Goal: Task Accomplishment & Management: Manage account settings

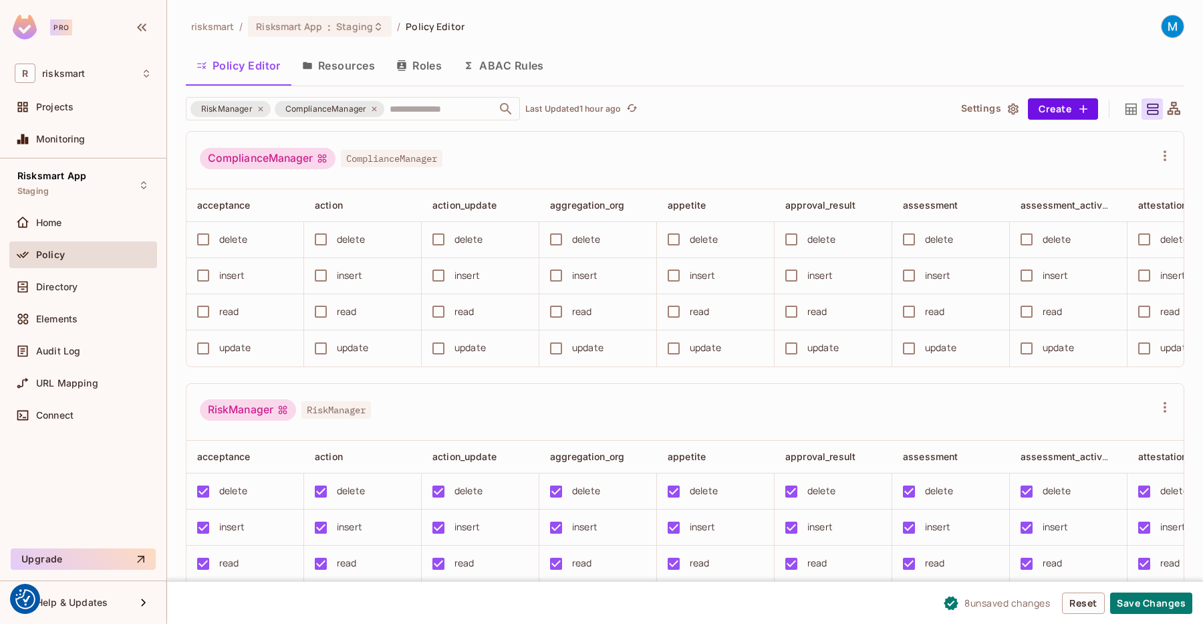
scroll to position [11, 0]
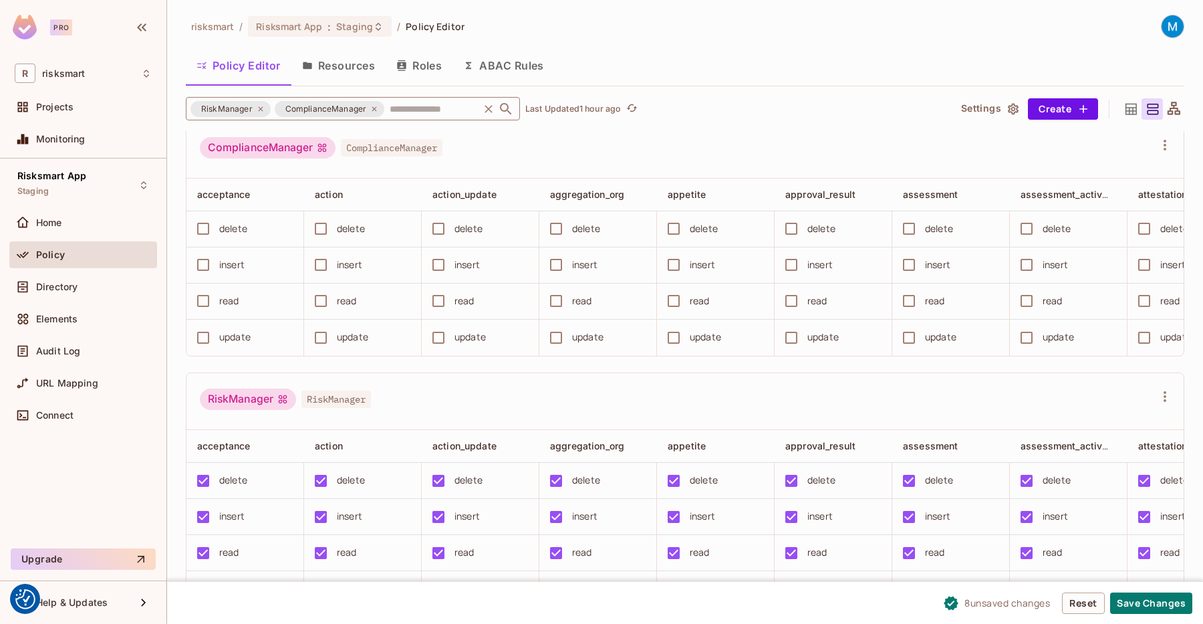
click at [408, 103] on input "text" at bounding box center [431, 108] width 90 height 23
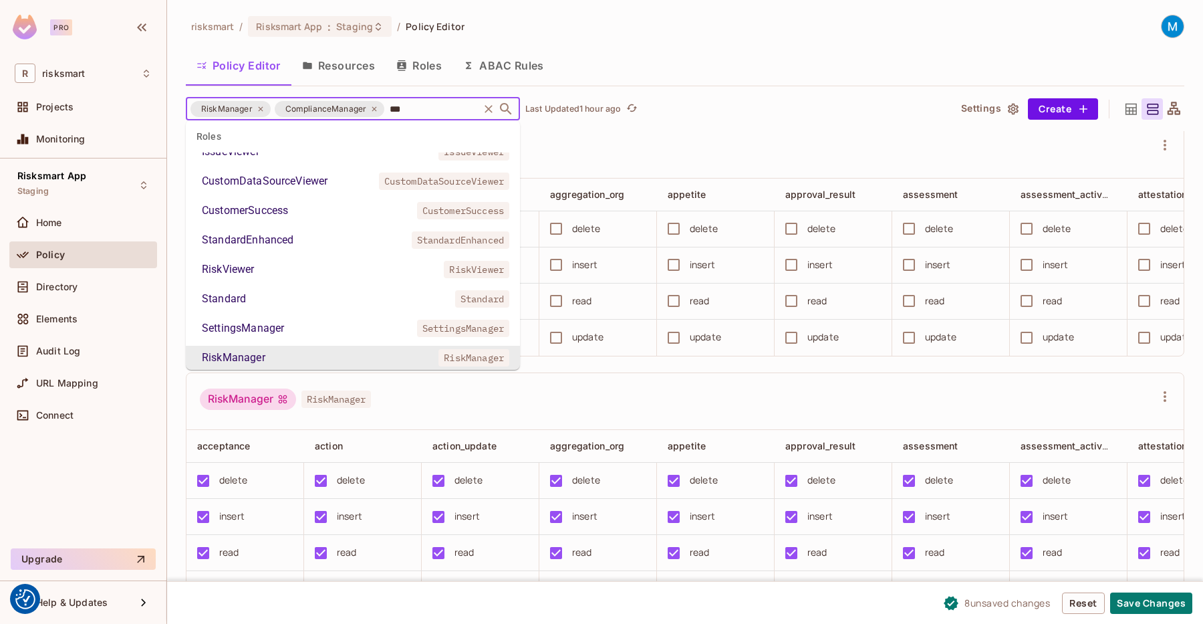
scroll to position [0, 0]
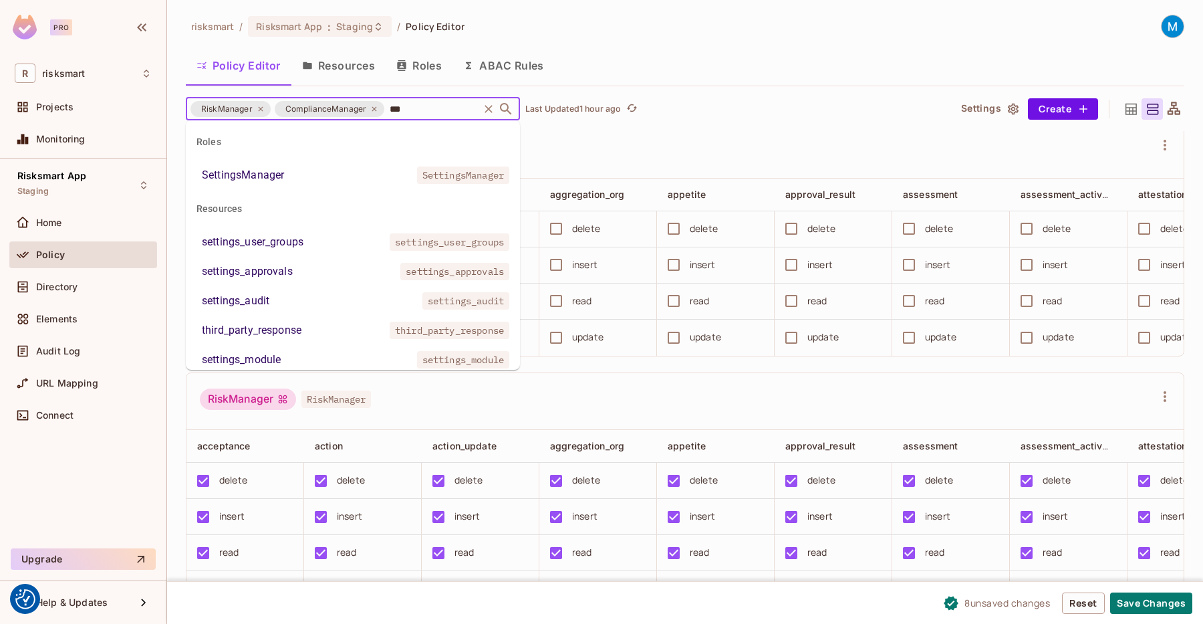
type input "****"
click at [309, 189] on ul "Roles SettingsManager SettingsManager Resources settings_user_groups settings_u…" at bounding box center [353, 244] width 334 height 249
click at [313, 175] on li "SettingsManager SettingsManager" at bounding box center [353, 175] width 334 height 24
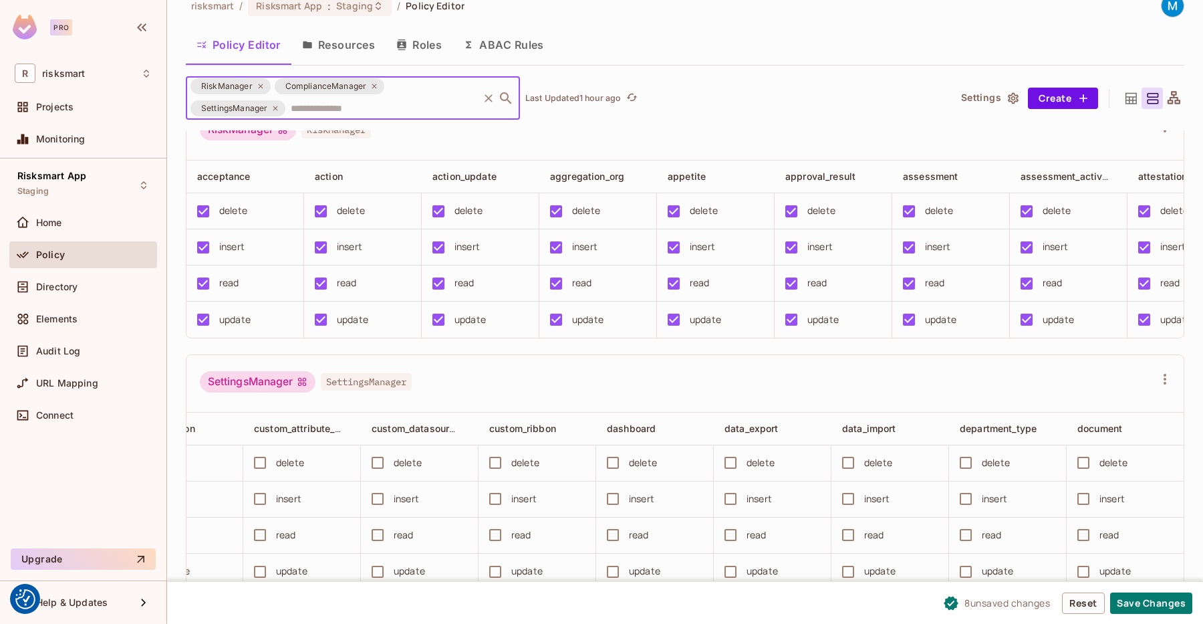
scroll to position [0, 2552]
click at [1123, 102] on icon at bounding box center [1131, 98] width 17 height 17
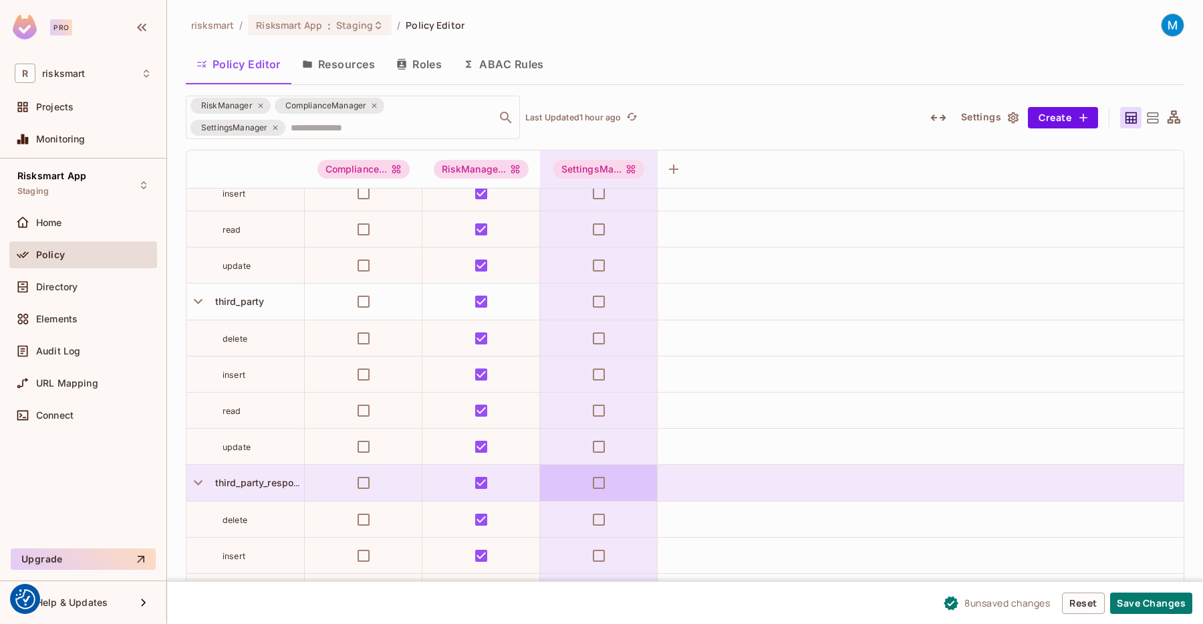
scroll to position [13120, 0]
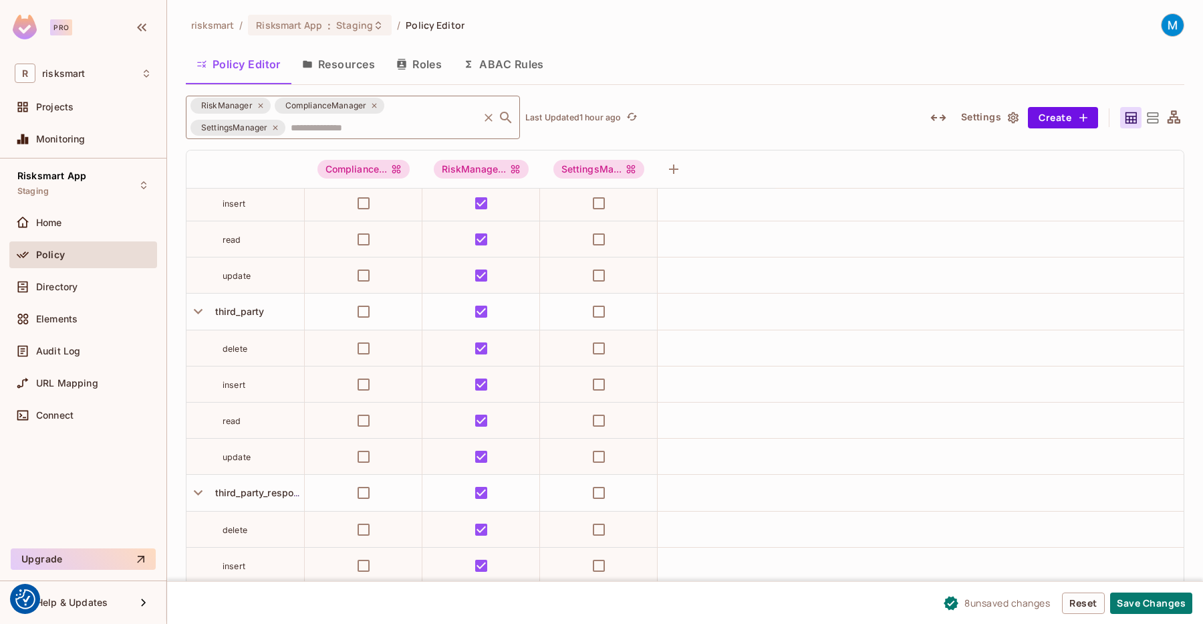
click at [441, 120] on input "text" at bounding box center [381, 127] width 189 height 23
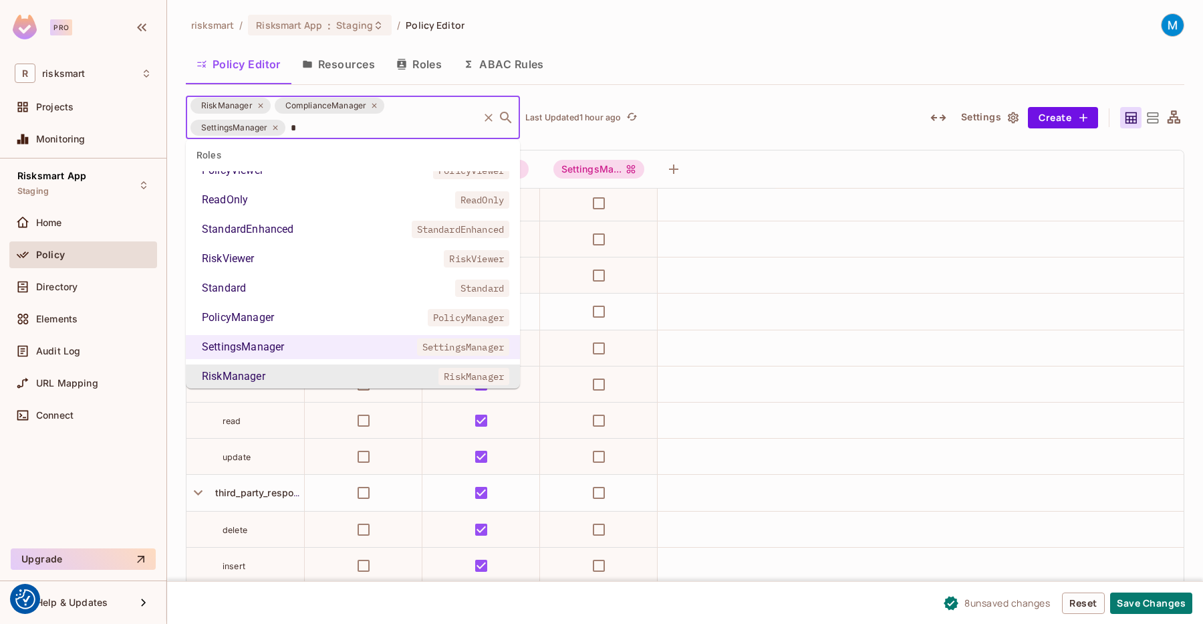
scroll to position [0, 0]
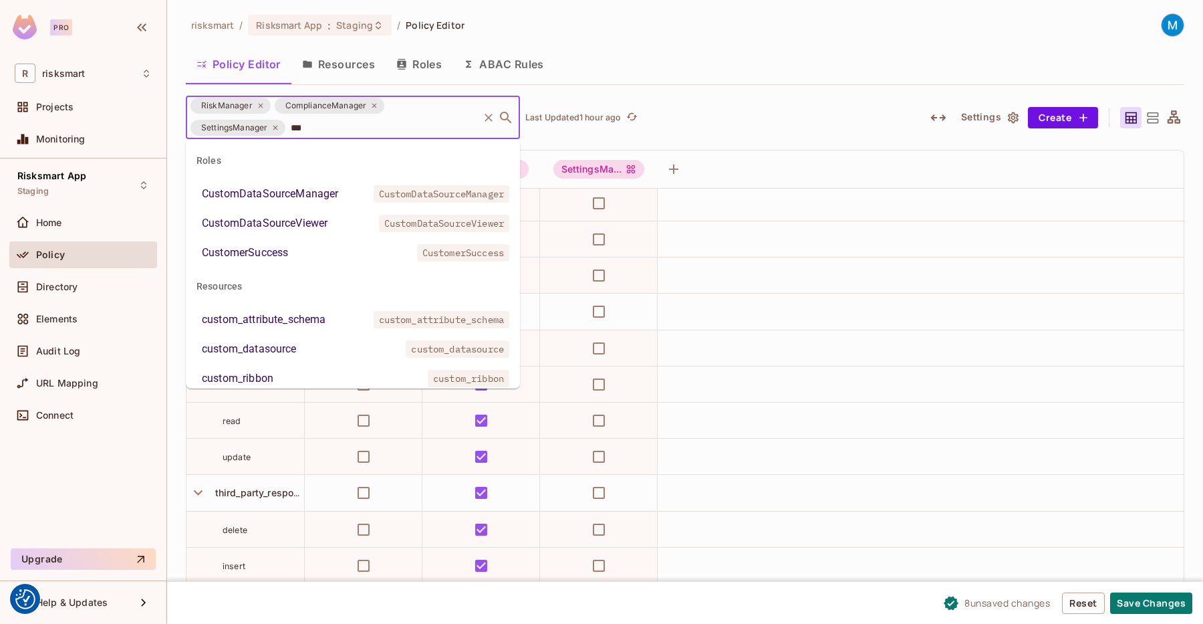
type input "****"
click at [297, 251] on li "CustomerSuccess CustomerSuccess" at bounding box center [353, 253] width 334 height 24
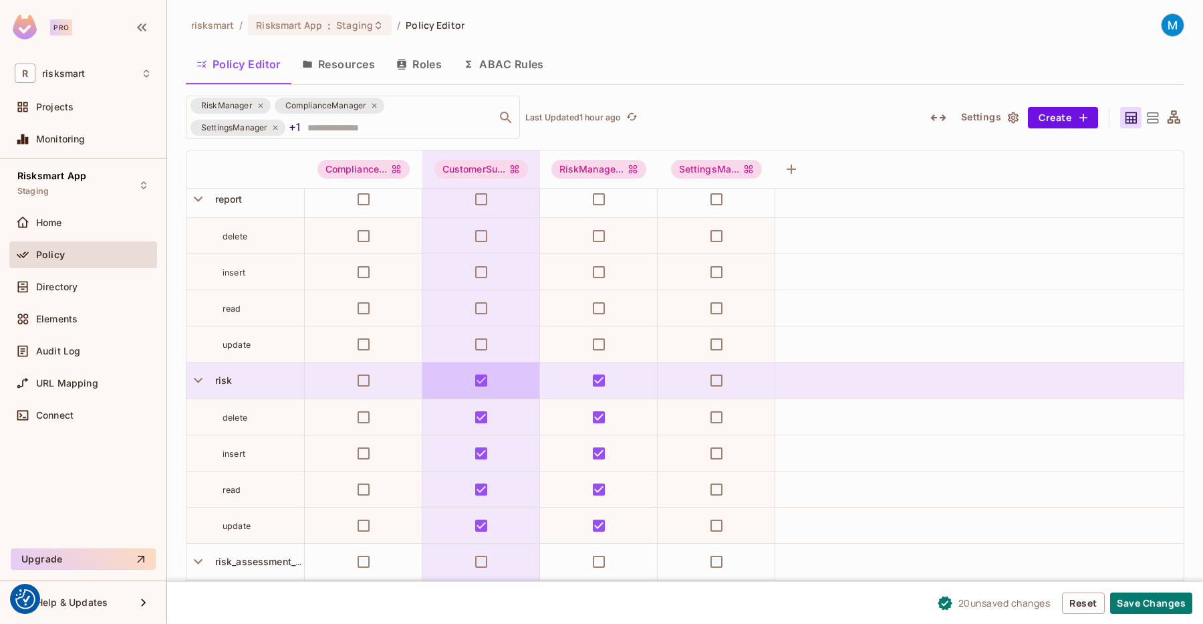
scroll to position [10151, 0]
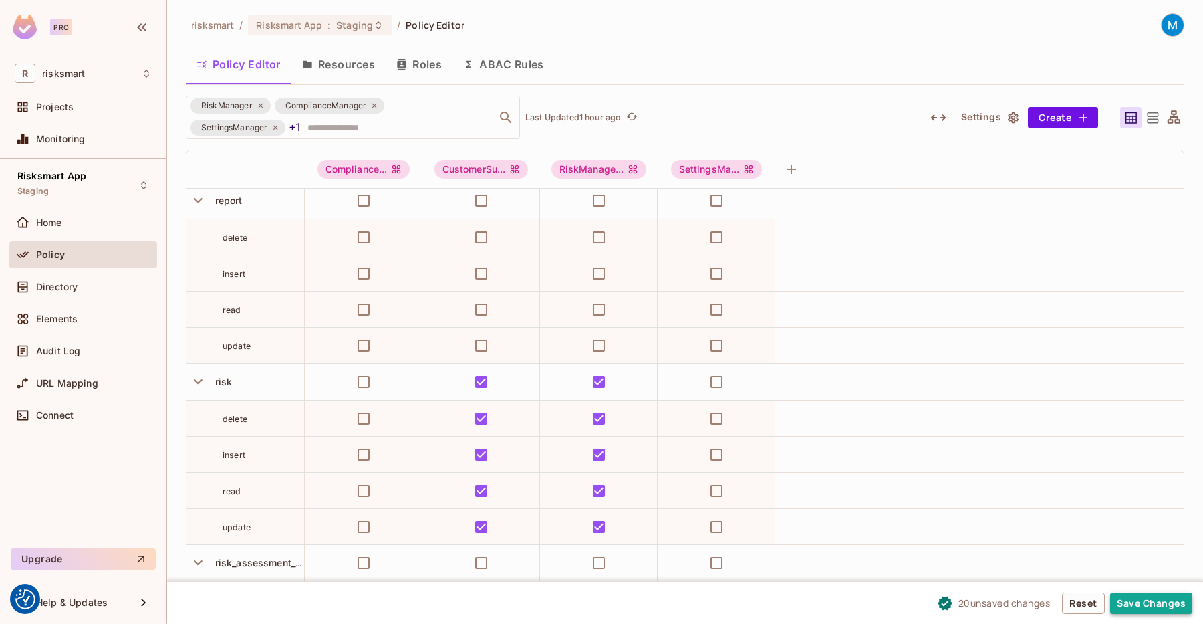
click at [1146, 598] on button "Save Changes" at bounding box center [1151, 602] width 82 height 21
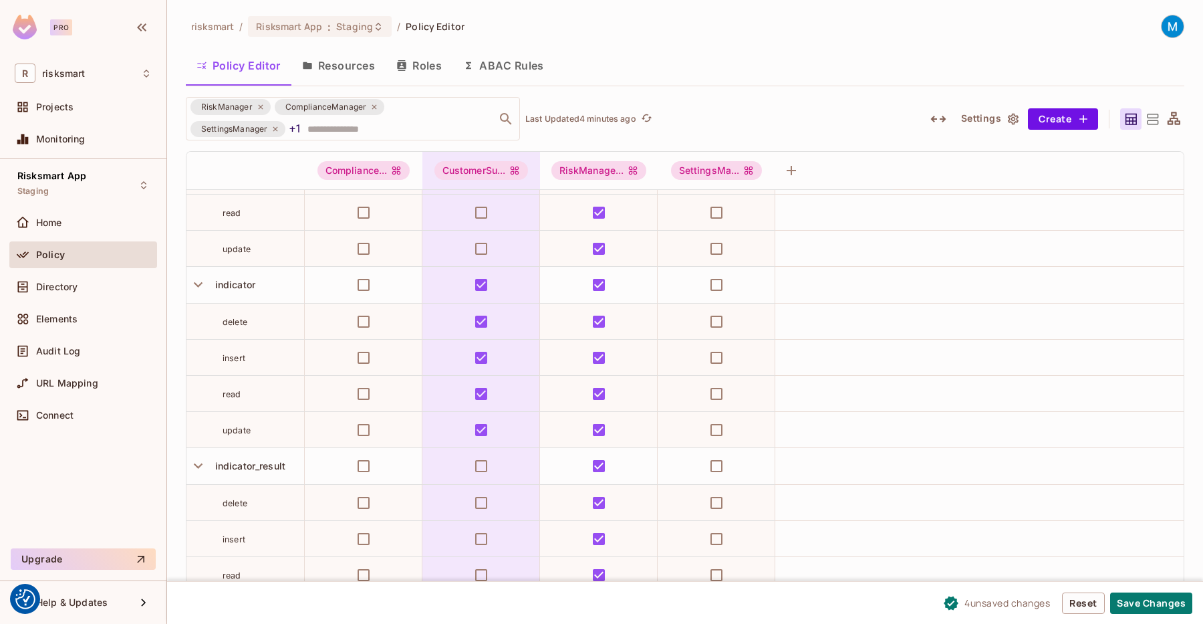
scroll to position [6084, 0]
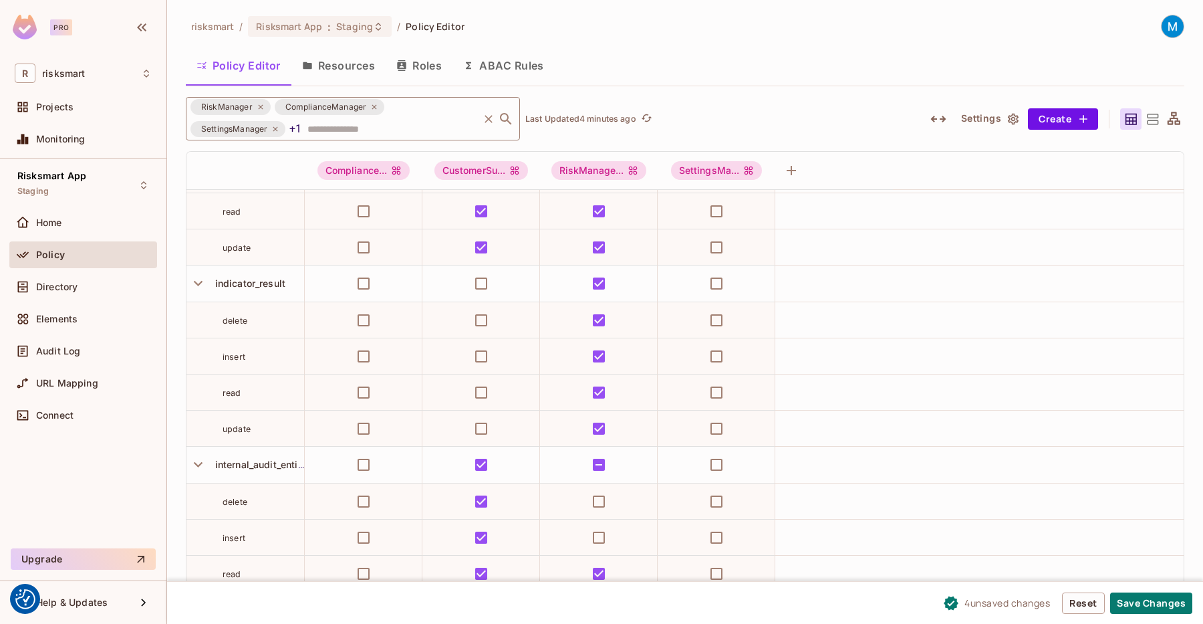
click at [394, 129] on input "text" at bounding box center [390, 128] width 172 height 23
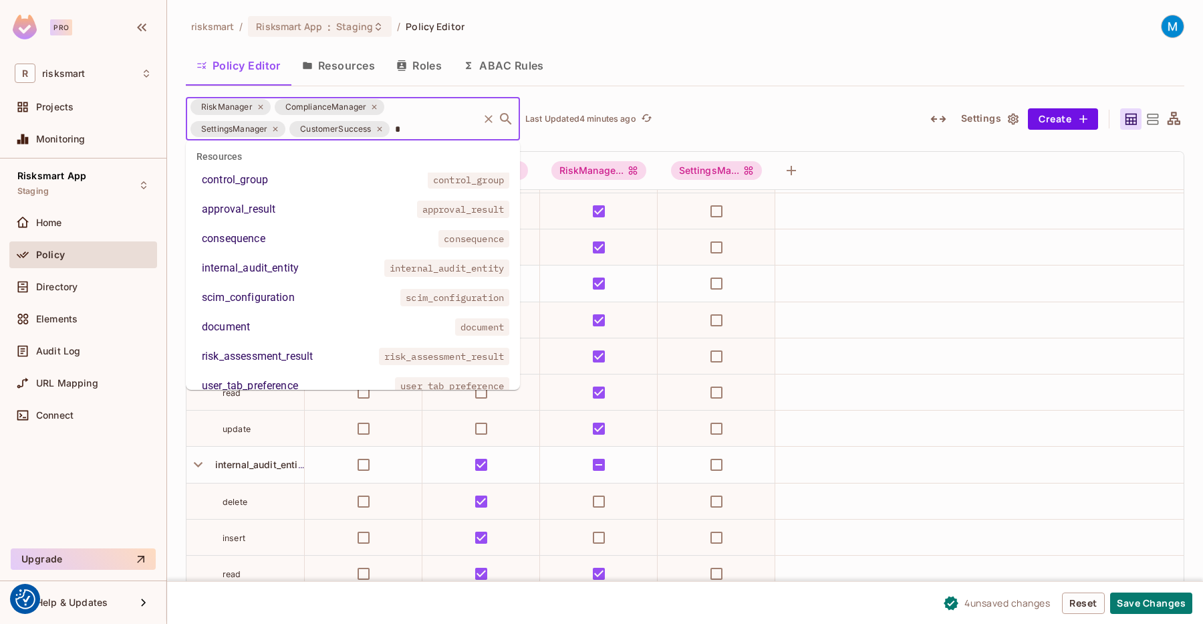
scroll to position [0, 0]
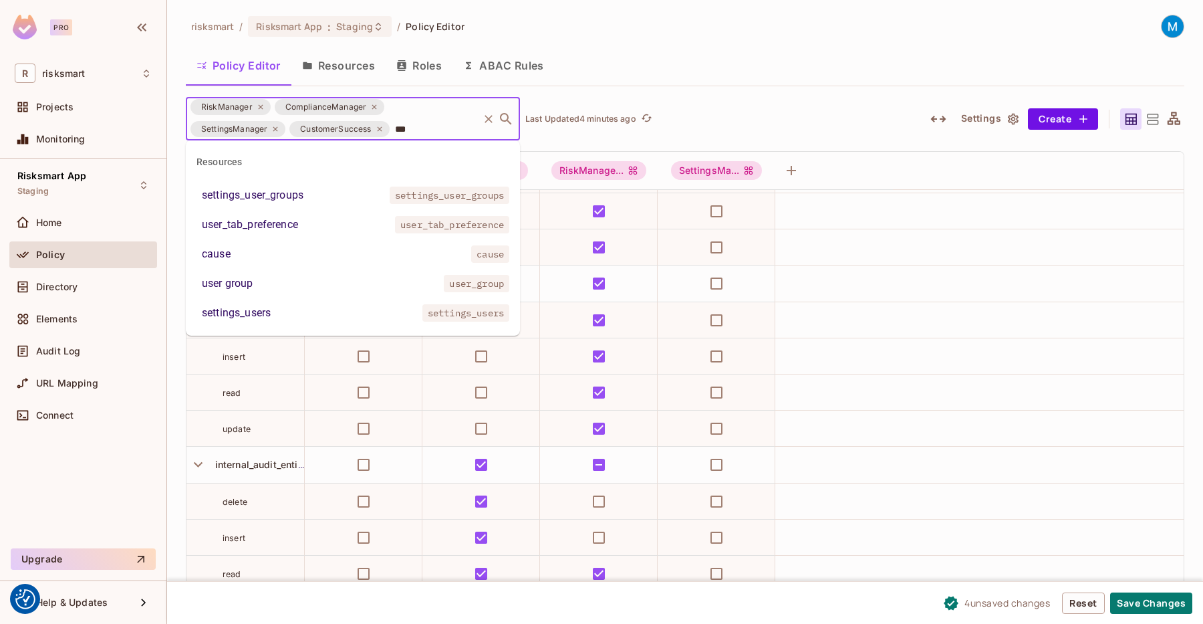
type input "****"
click at [241, 287] on div "settings_users" at bounding box center [236, 283] width 69 height 16
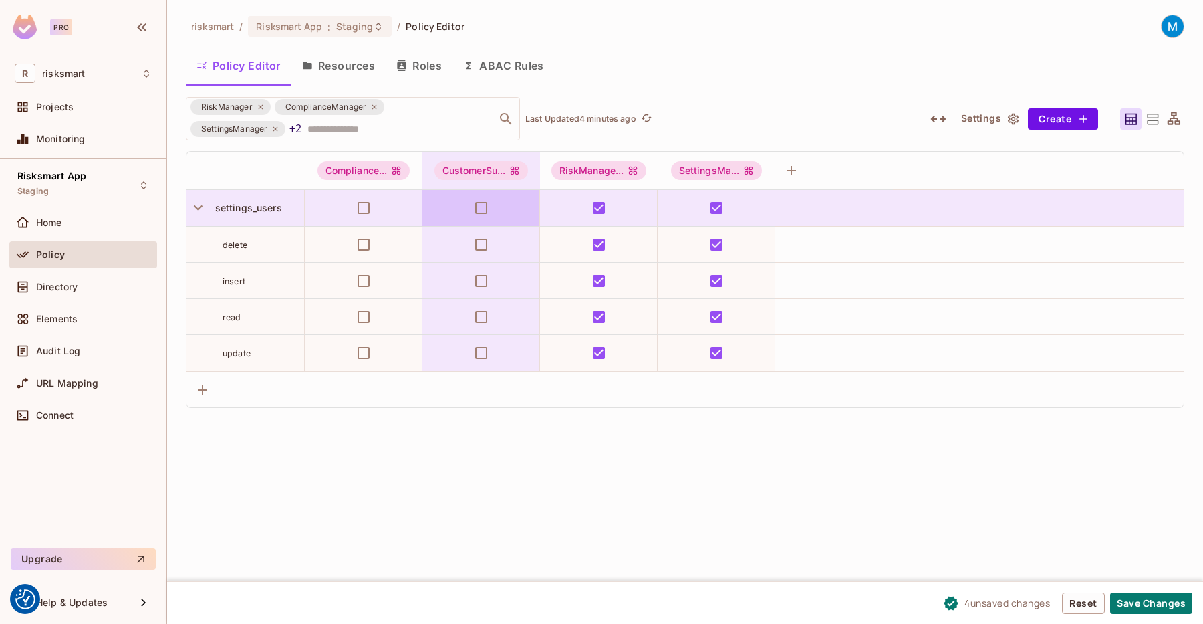
click at [486, 224] on td at bounding box center [481, 208] width 118 height 37
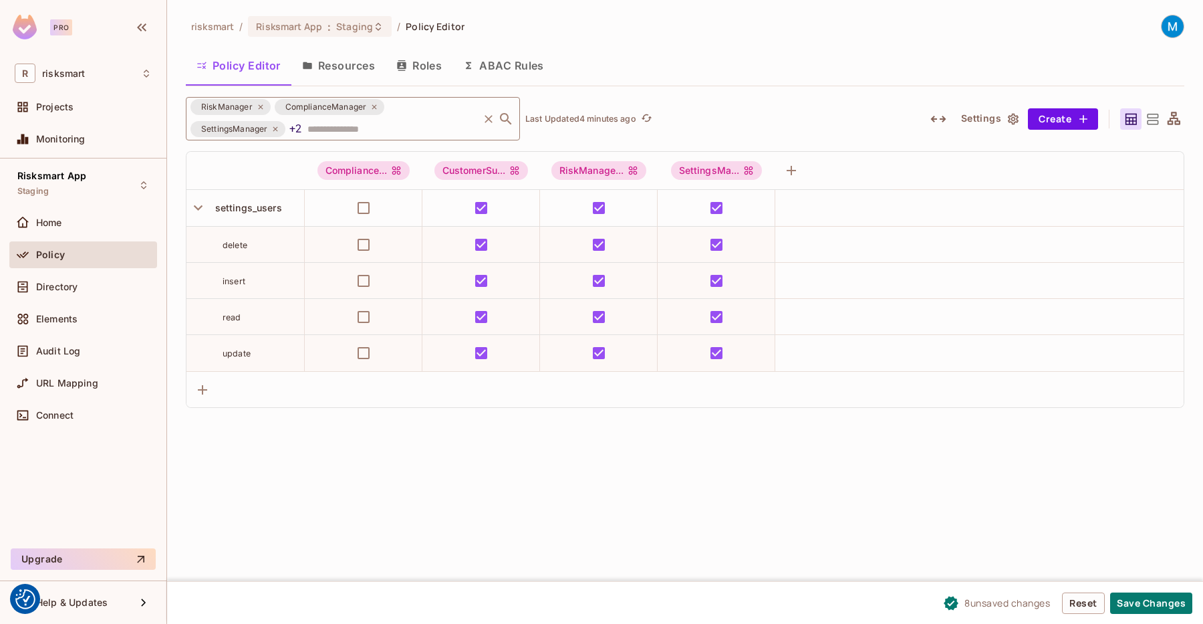
click at [417, 135] on div "RiskManager ComplianceManager SettingsManager +2 ​" at bounding box center [353, 118] width 334 height 43
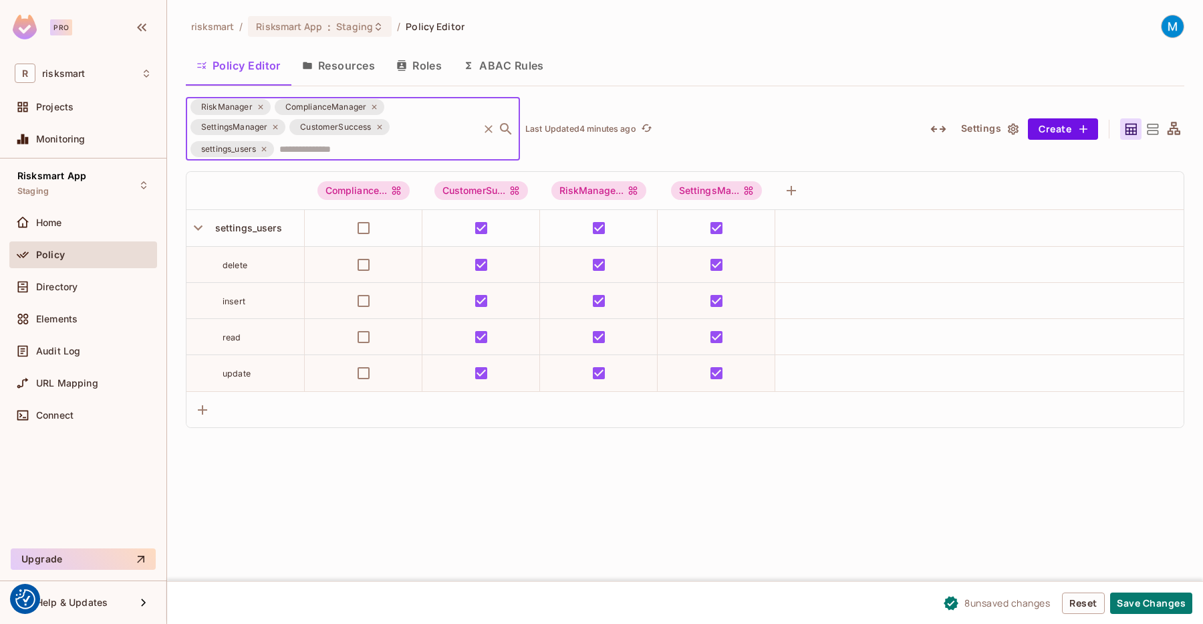
click at [265, 150] on icon at bounding box center [264, 149] width 8 height 8
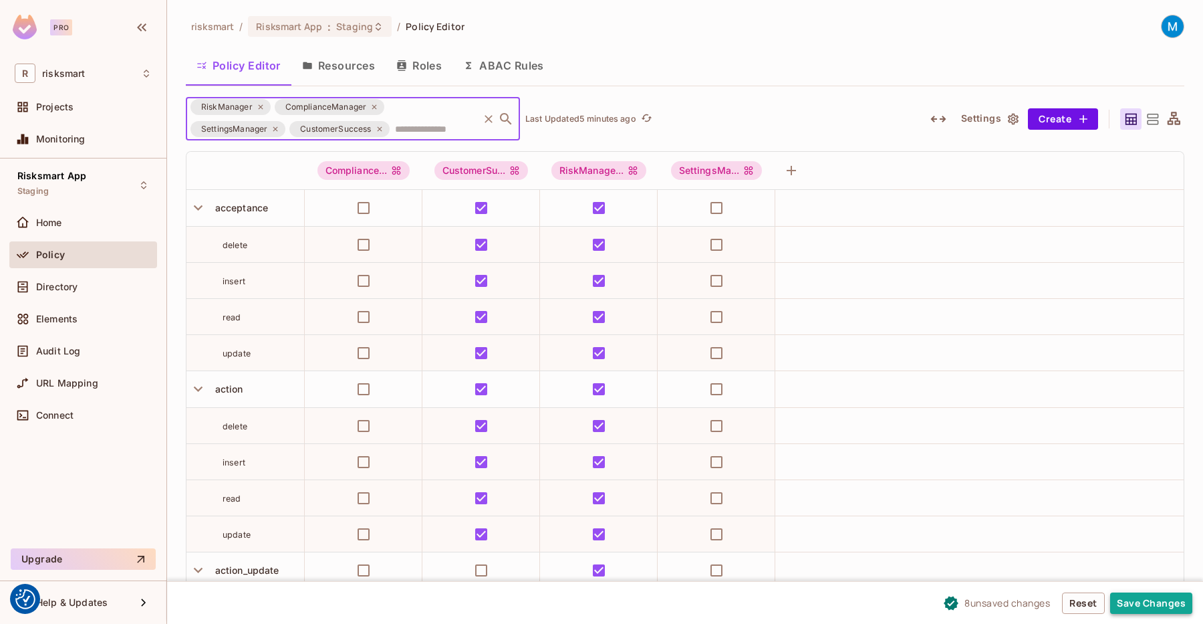
click at [1140, 614] on button "Save Changes" at bounding box center [1151, 602] width 82 height 21
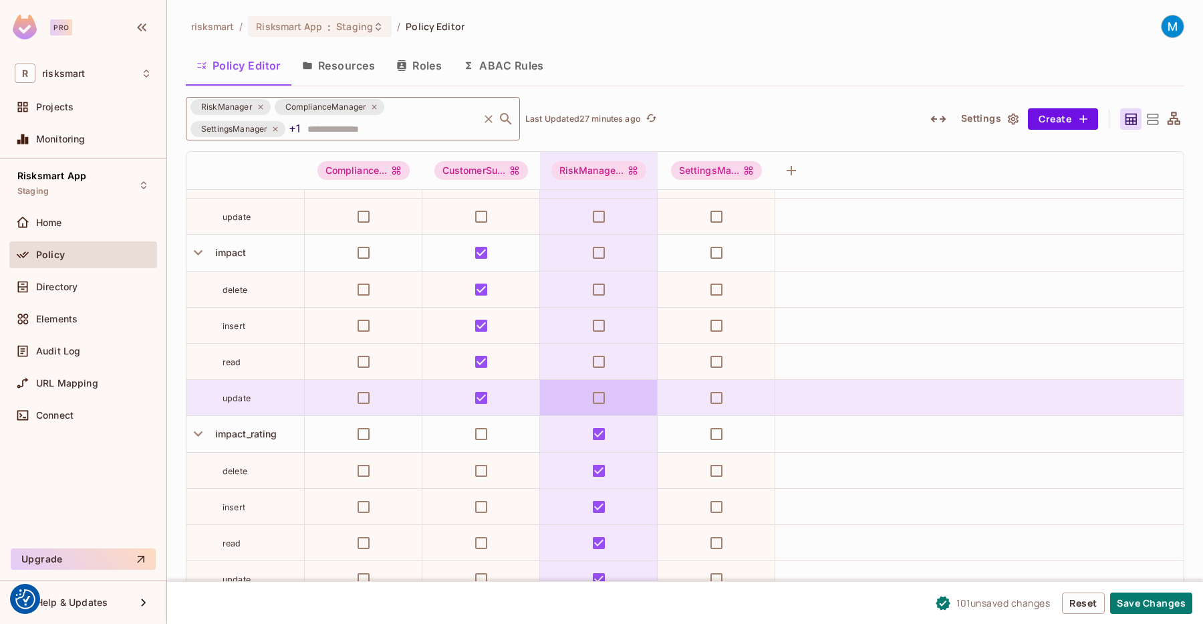
scroll to position [5591, 0]
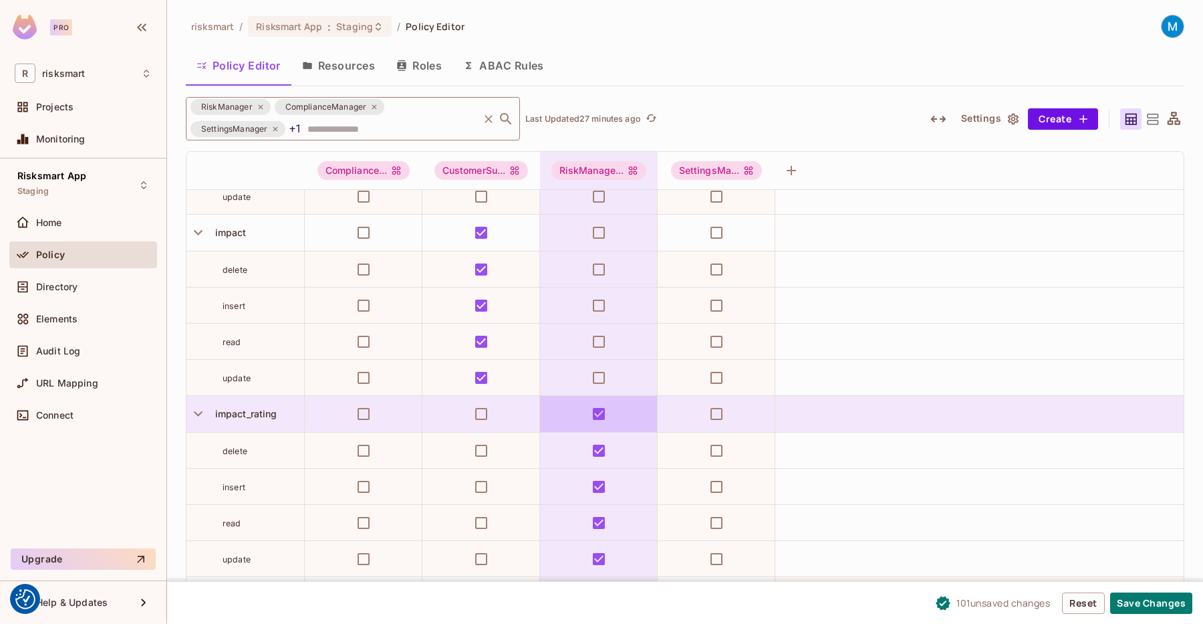
click at [592, 431] on td at bounding box center [599, 414] width 118 height 37
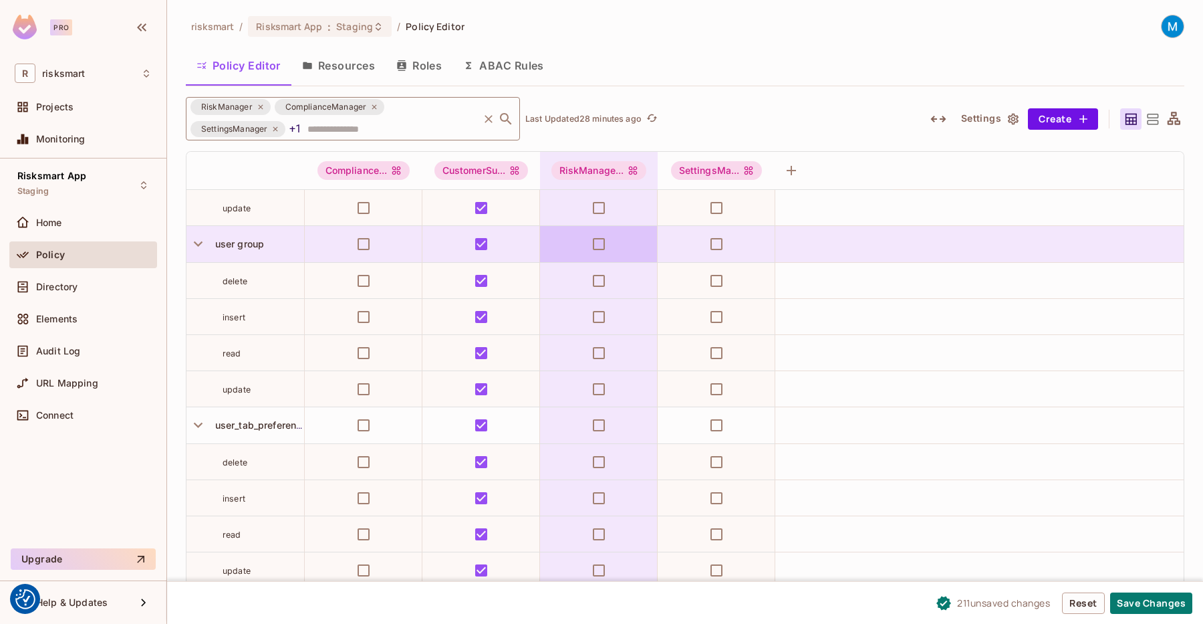
scroll to position [1, 0]
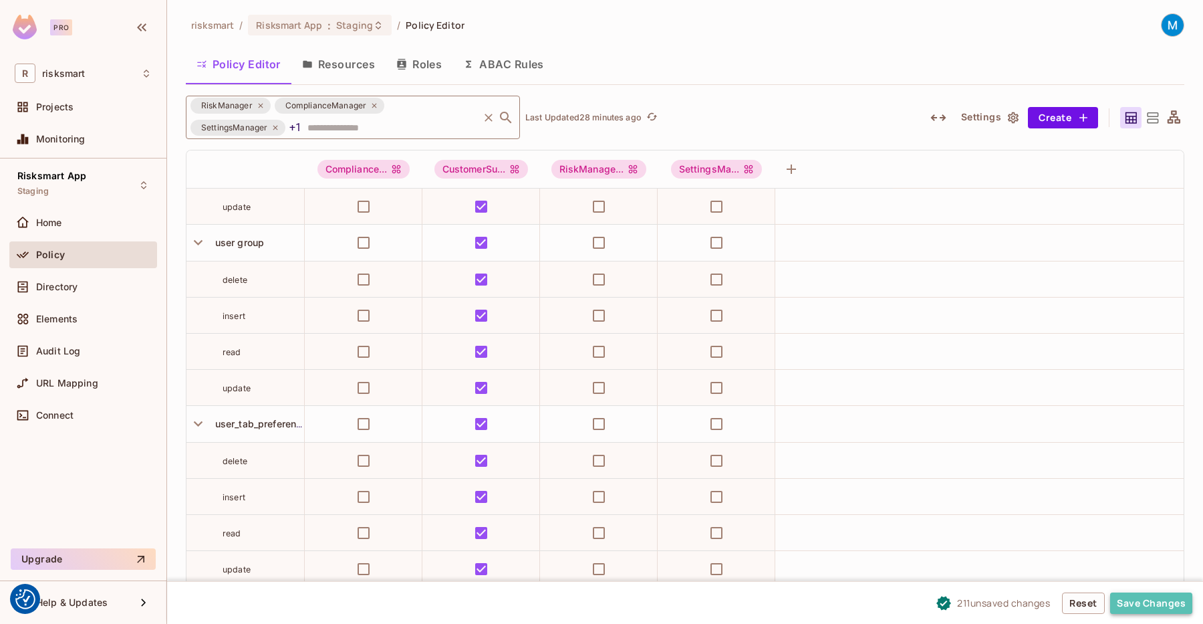
click at [1141, 597] on button "Save Changes" at bounding box center [1151, 602] width 82 height 21
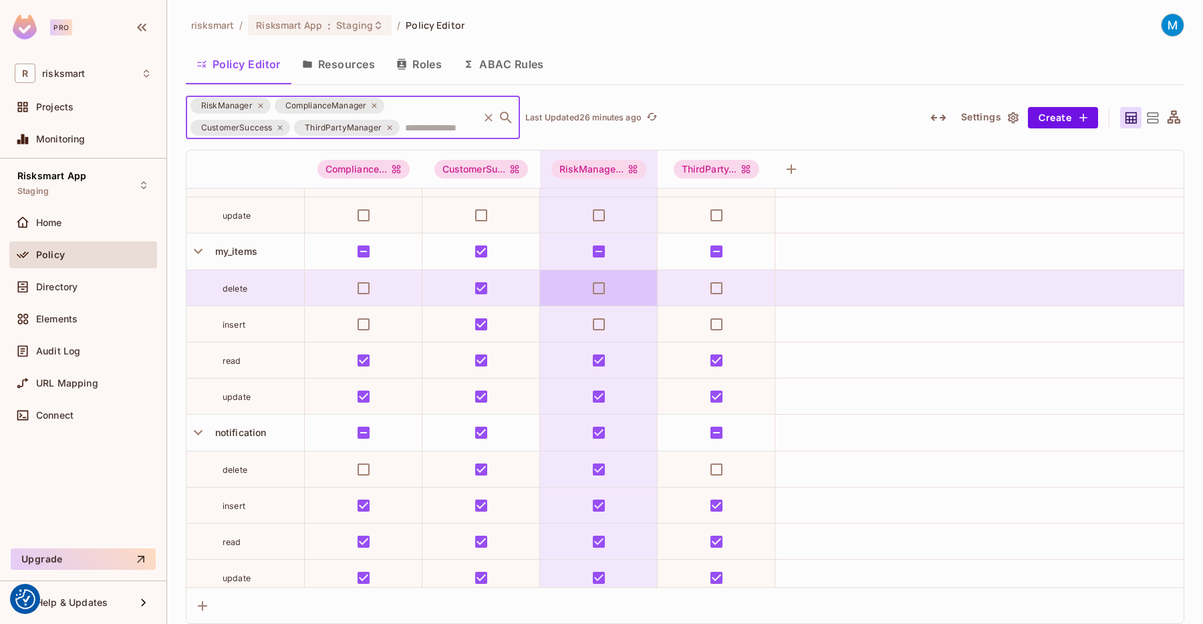
scroll to position [7767, 0]
